Goal: Information Seeking & Learning: Learn about a topic

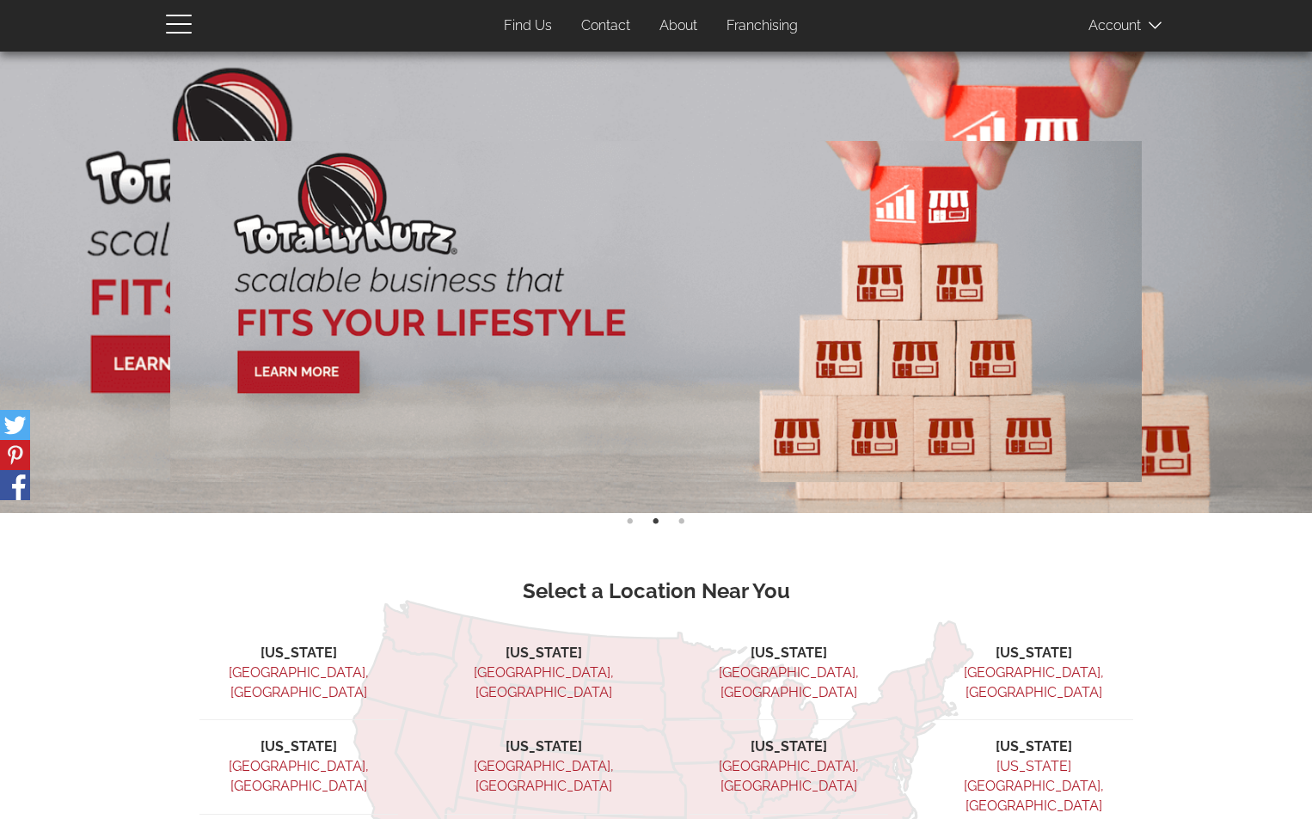
click at [776, 22] on link "Franchising" at bounding box center [762, 26] width 97 height 34
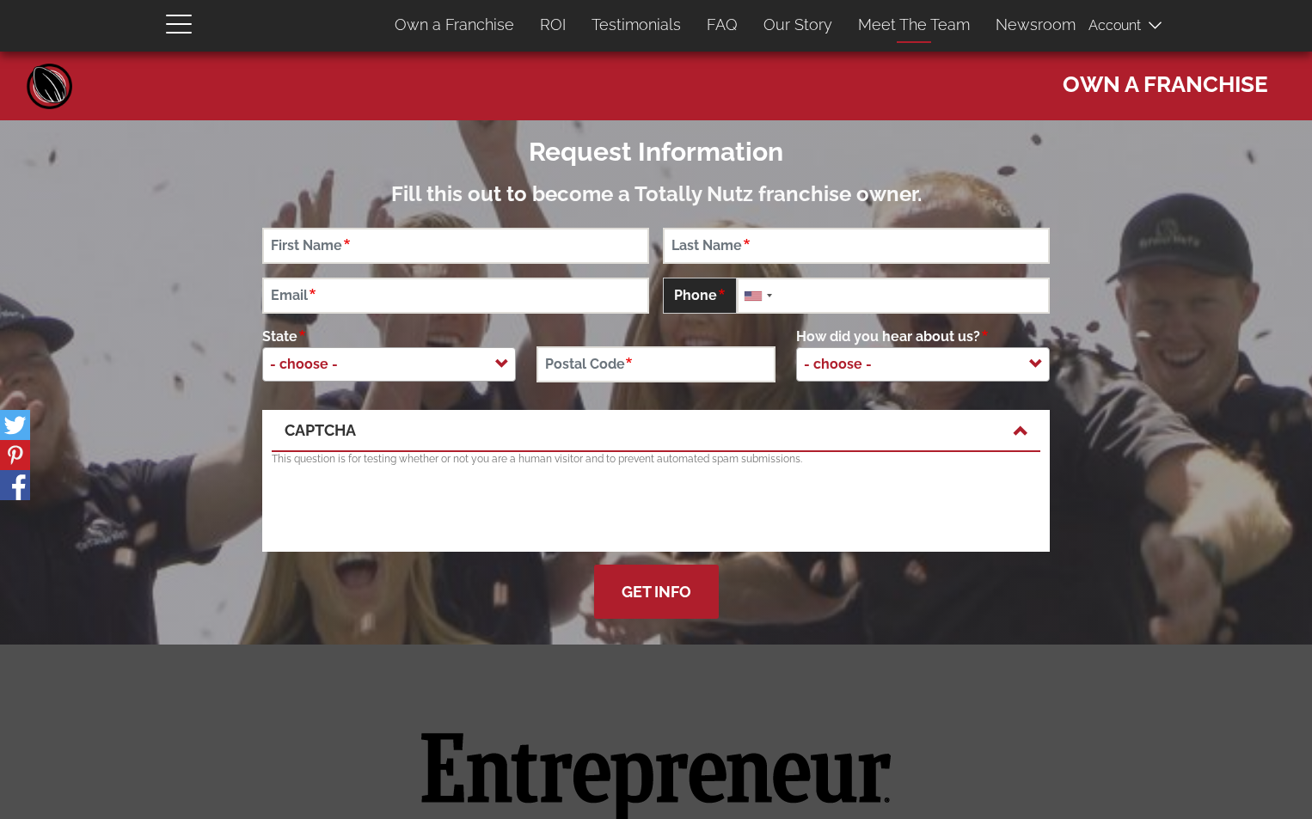
click at [867, 23] on link "Meet The Team" at bounding box center [914, 25] width 138 height 36
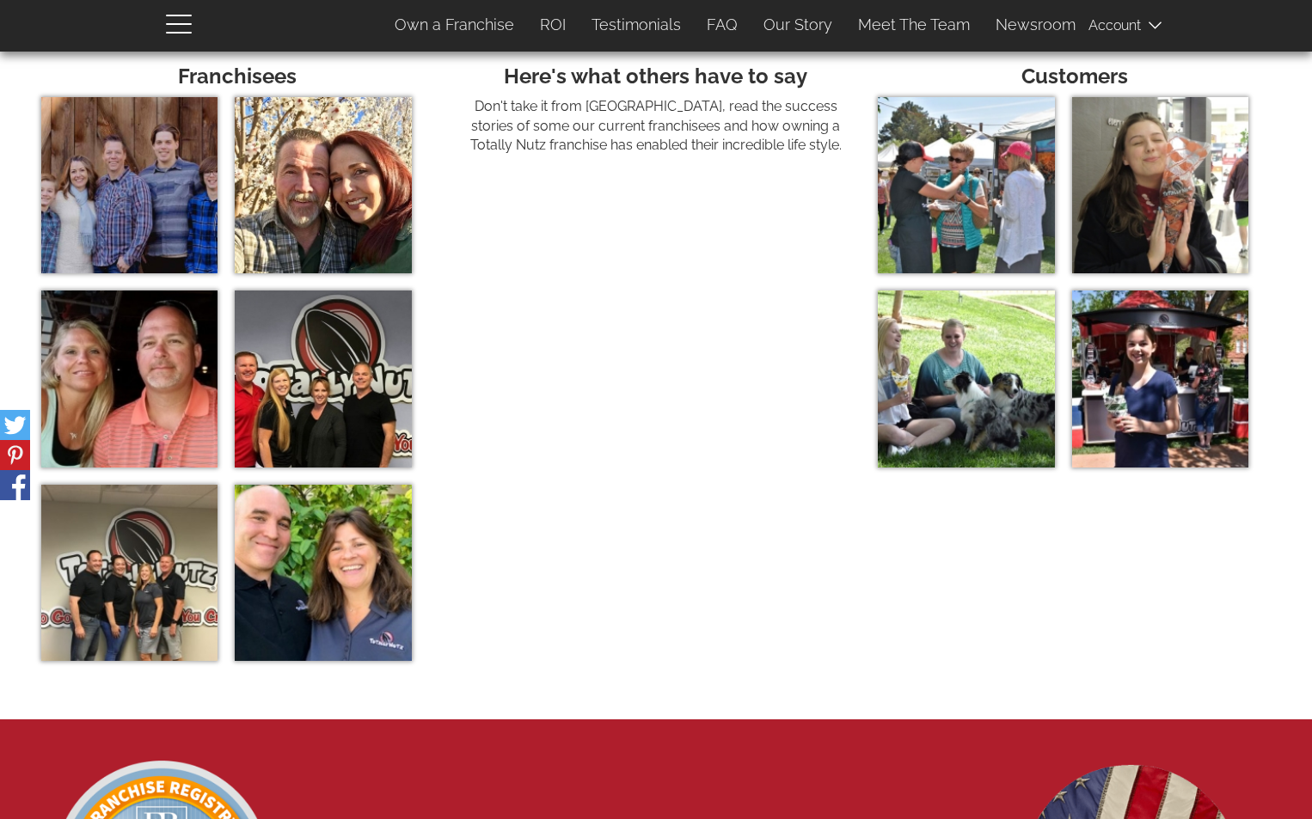
scroll to position [5501, 0]
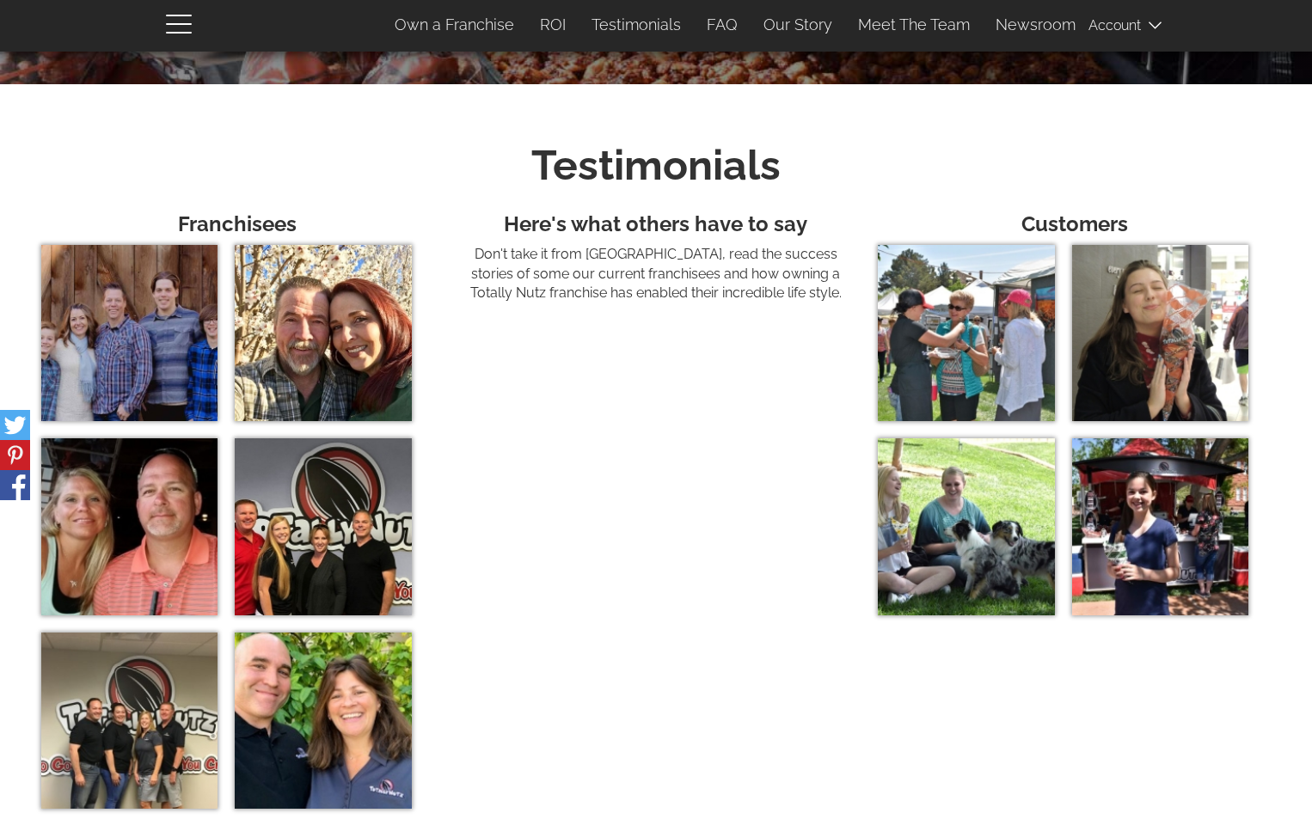
click at [314, 326] on img at bounding box center [323, 333] width 176 height 176
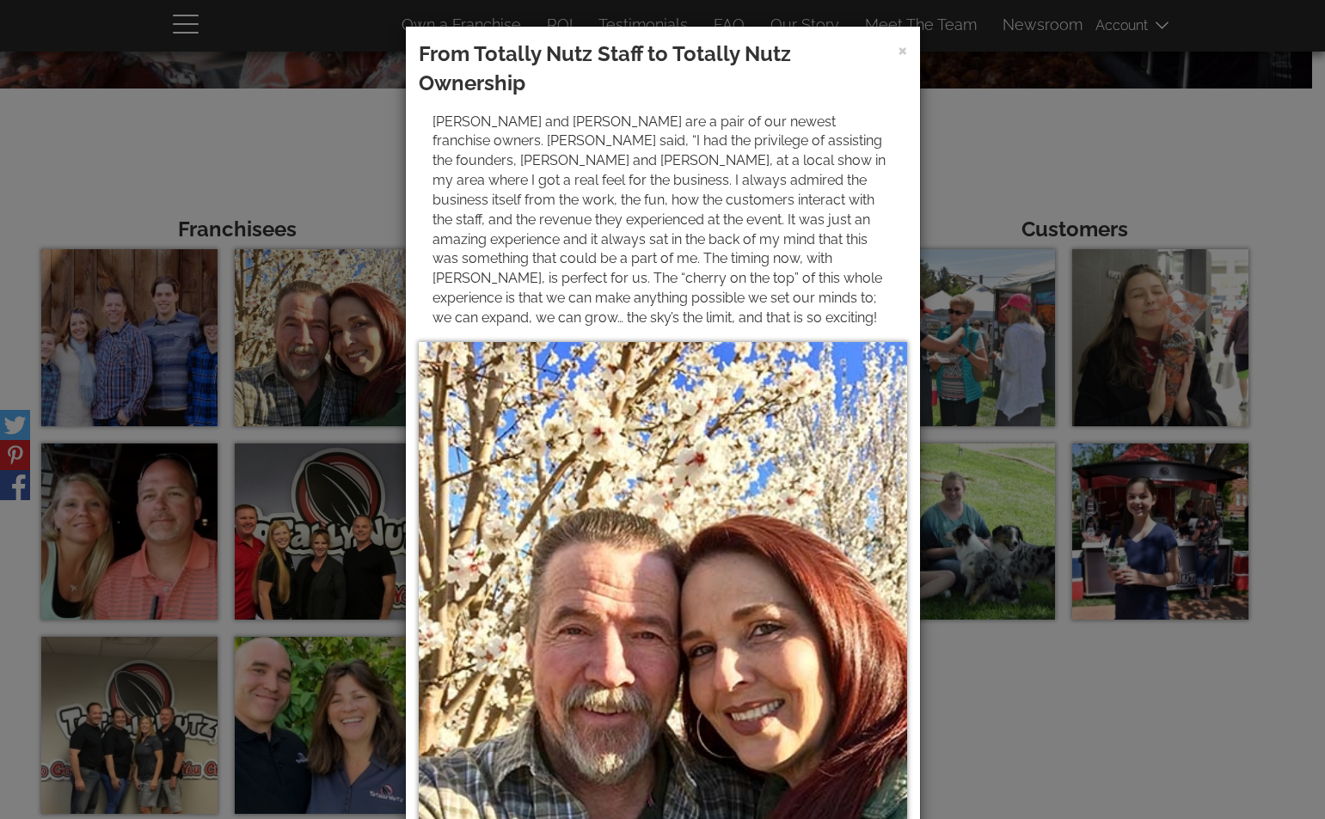
click at [1138, 109] on div "× From Totally Nutz Staff to Totally Nutz Ownership Tom and Megan Jeffords are …" at bounding box center [662, 409] width 1325 height 819
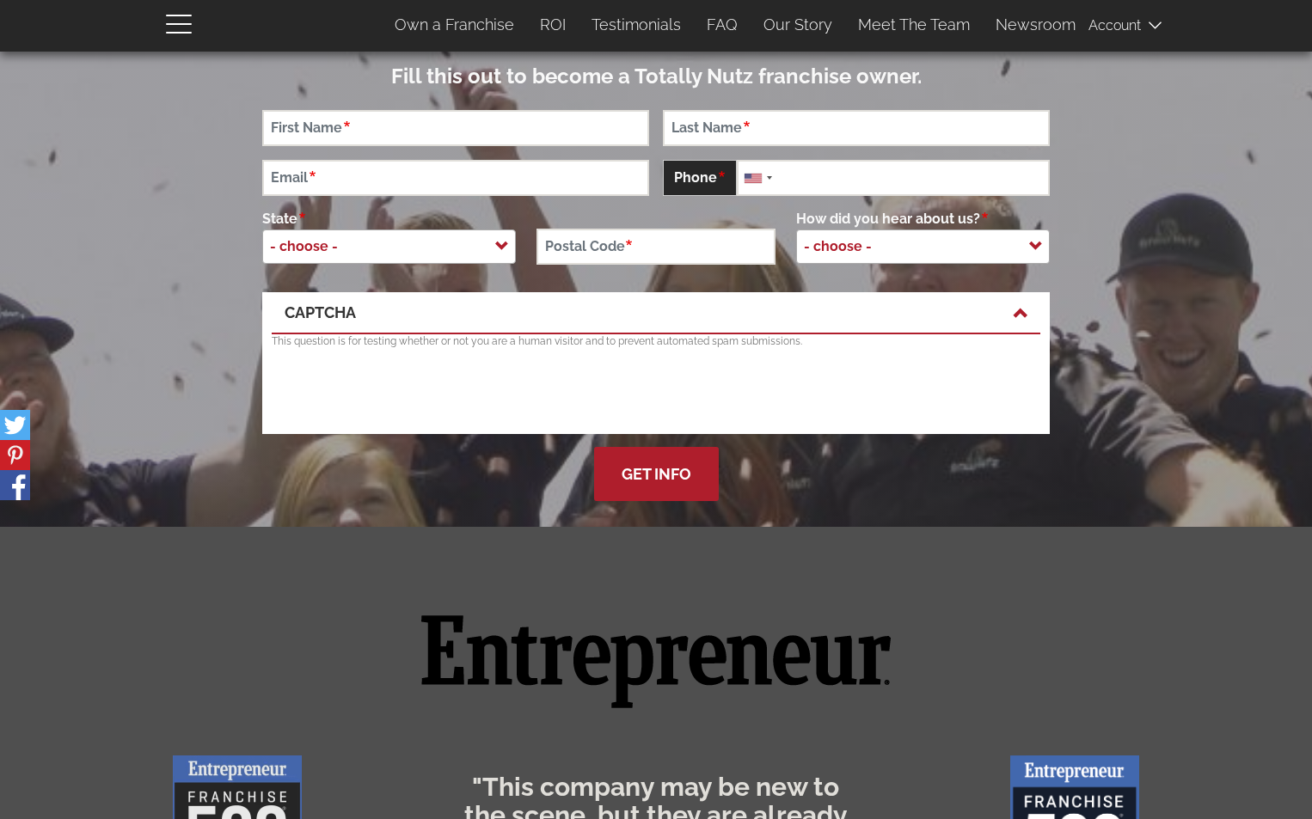
scroll to position [0, 0]
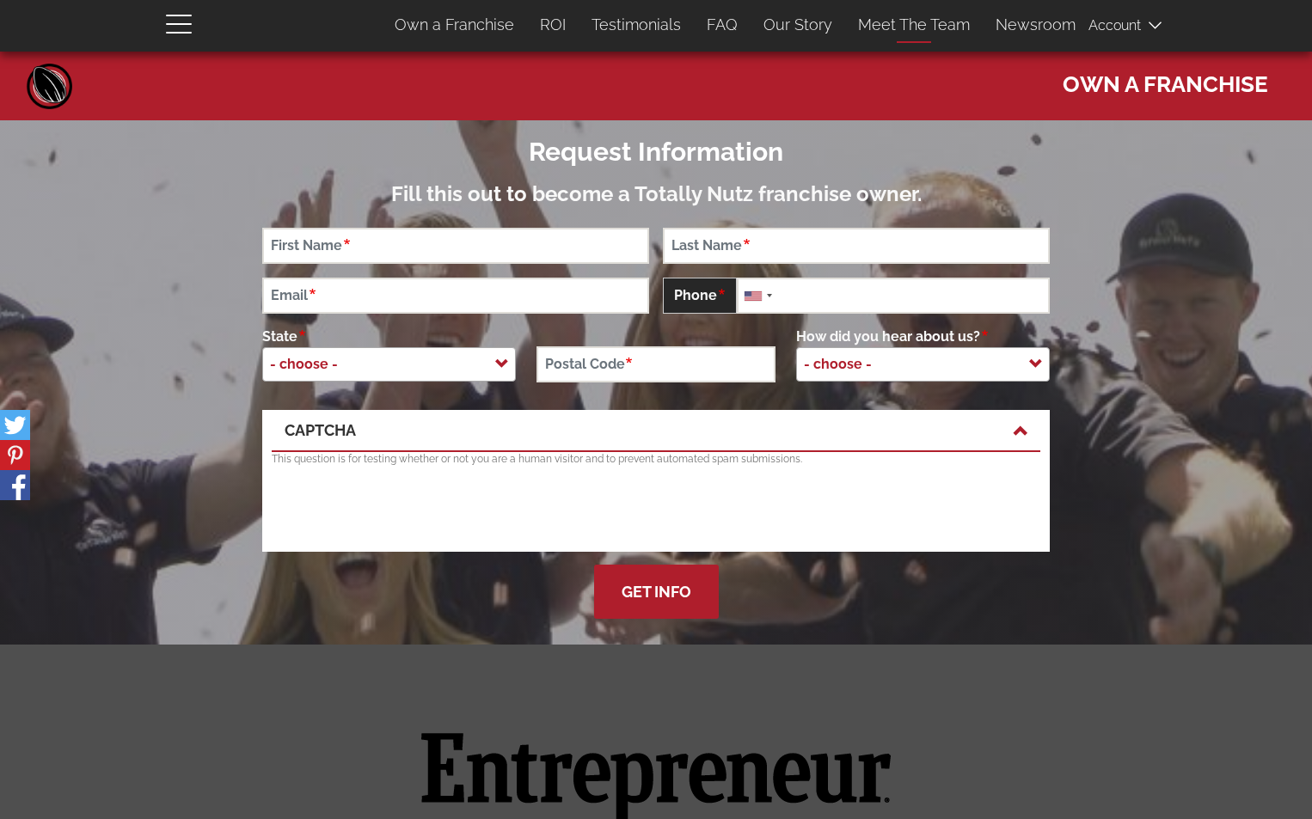
click at [934, 29] on link "Meet The Team" at bounding box center [914, 25] width 138 height 36
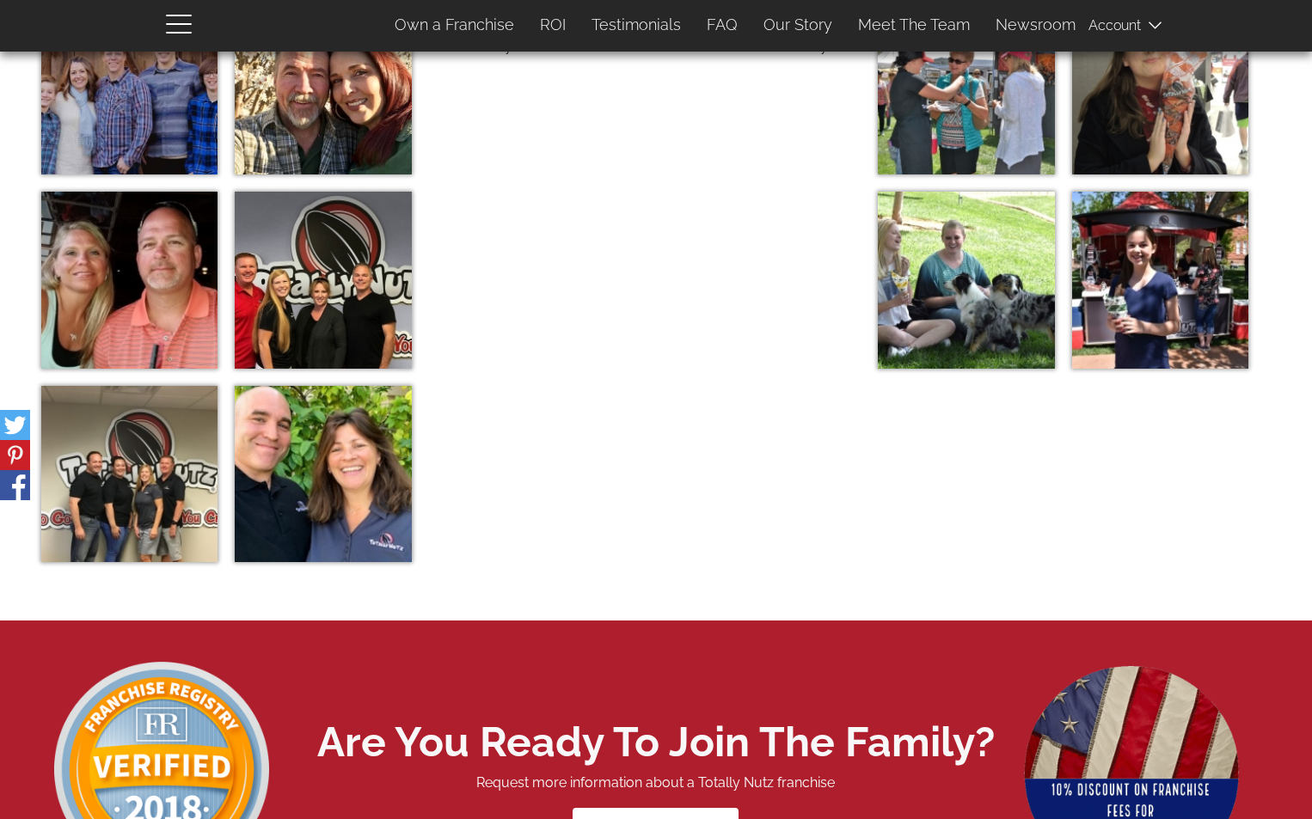
scroll to position [5845, 0]
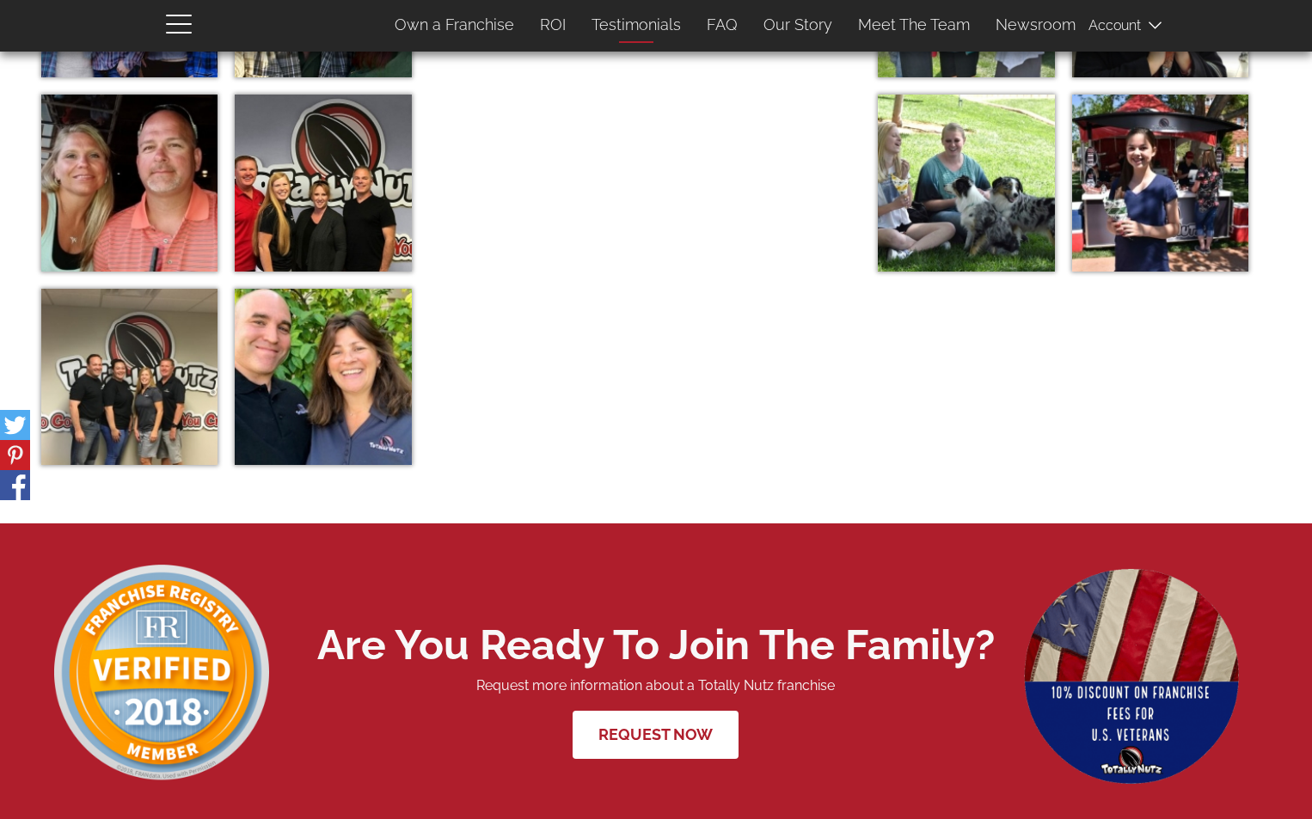
click at [658, 27] on link "Testimonials" at bounding box center [636, 25] width 115 height 36
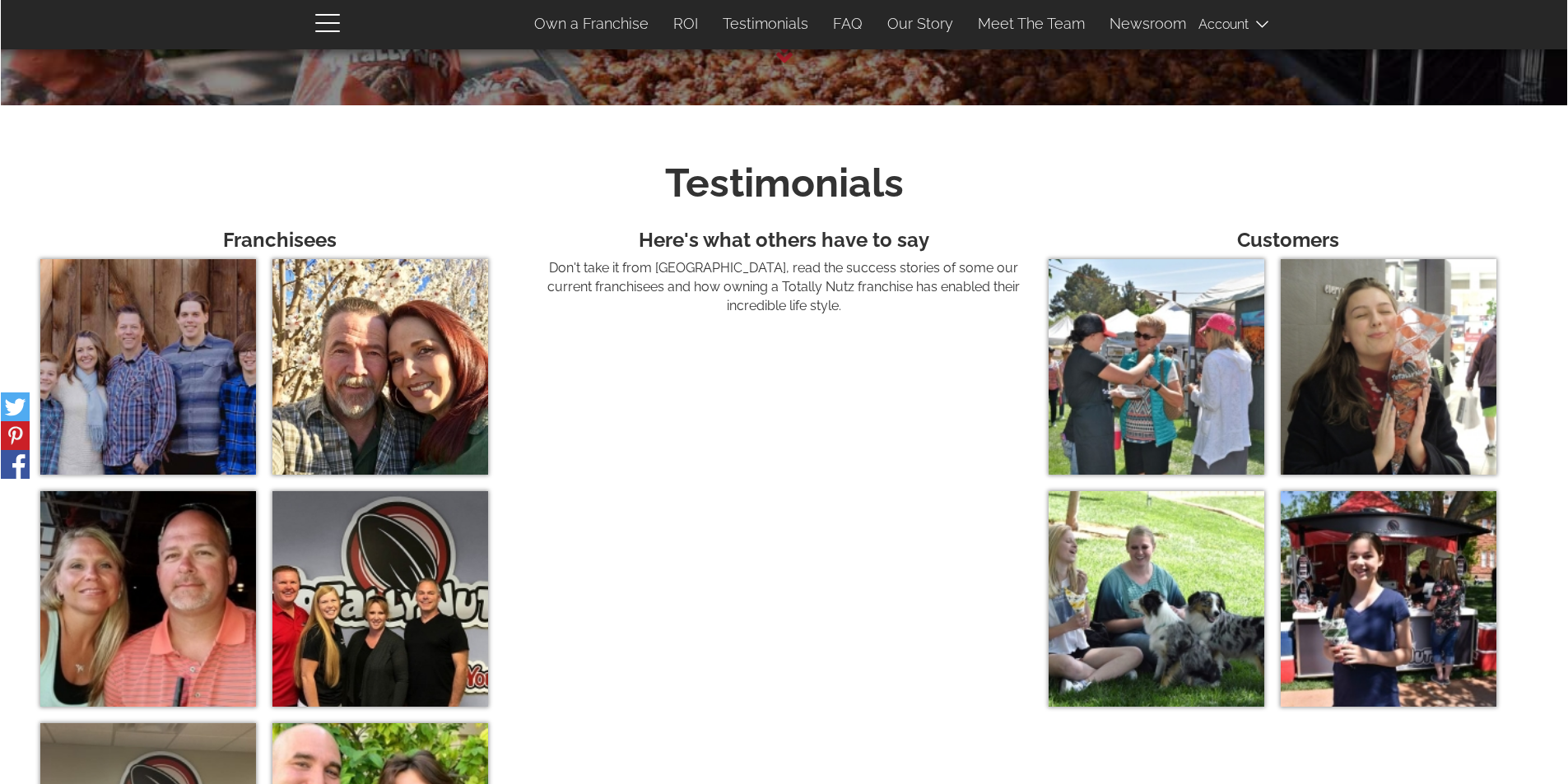
scroll to position [5576, 0]
